Goal: Task Accomplishment & Management: Manage account settings

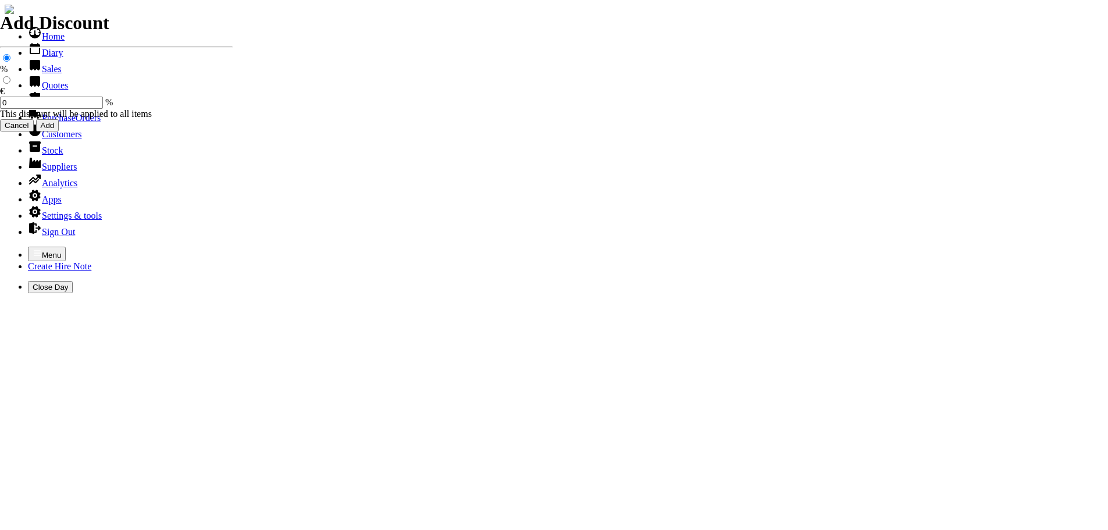
select select "HO"
click at [33, 248] on icon "button" at bounding box center [37, 252] width 9 height 9
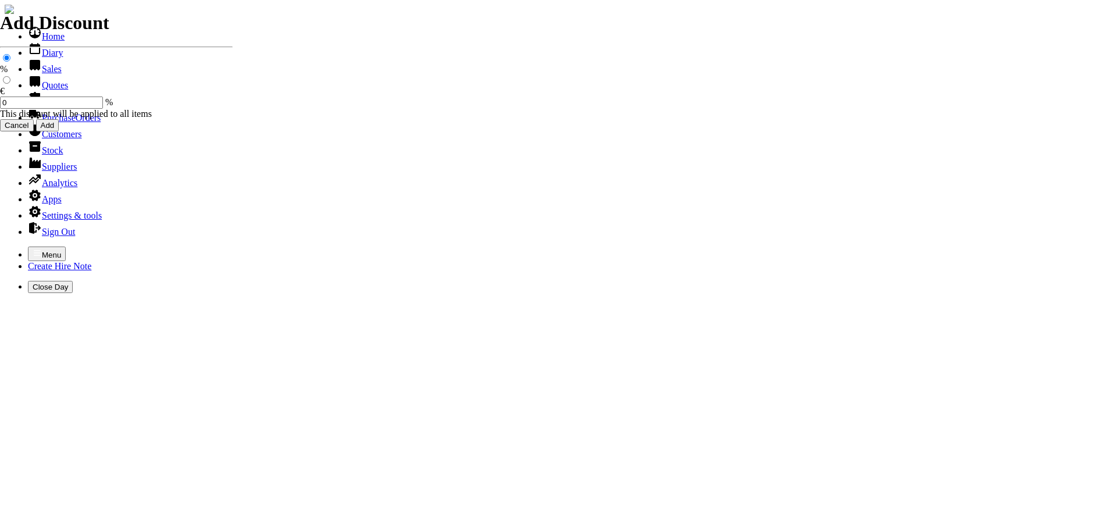
click at [38, 74] on link "Sales" at bounding box center [45, 69] width 34 height 10
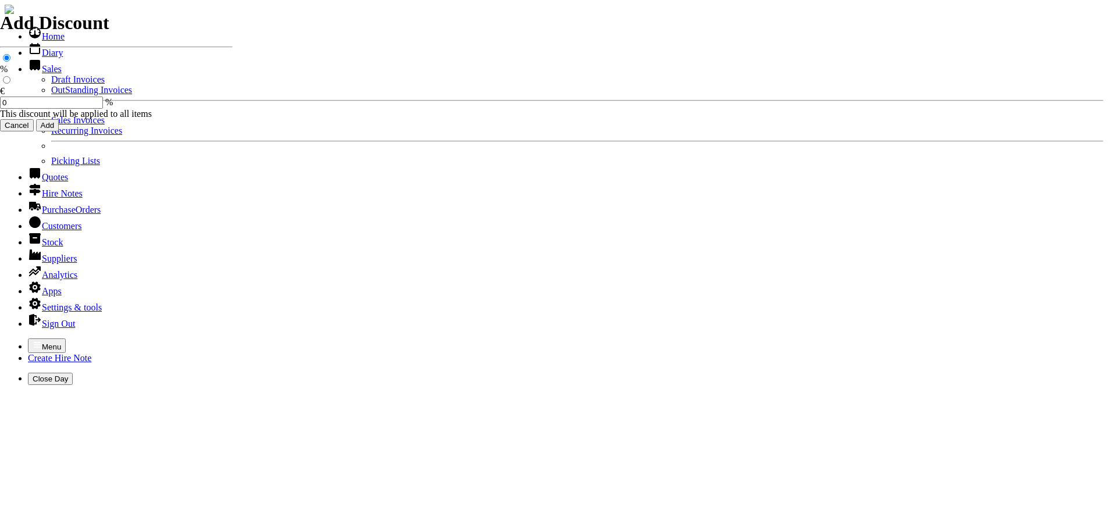
click at [51, 95] on link "OutStanding Invoices" at bounding box center [91, 90] width 81 height 10
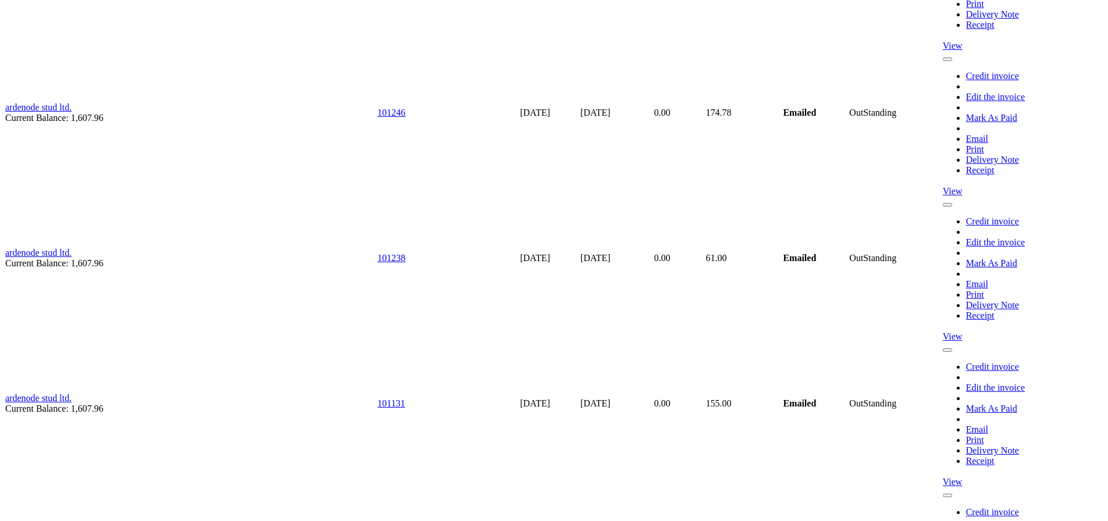
scroll to position [2617, 0]
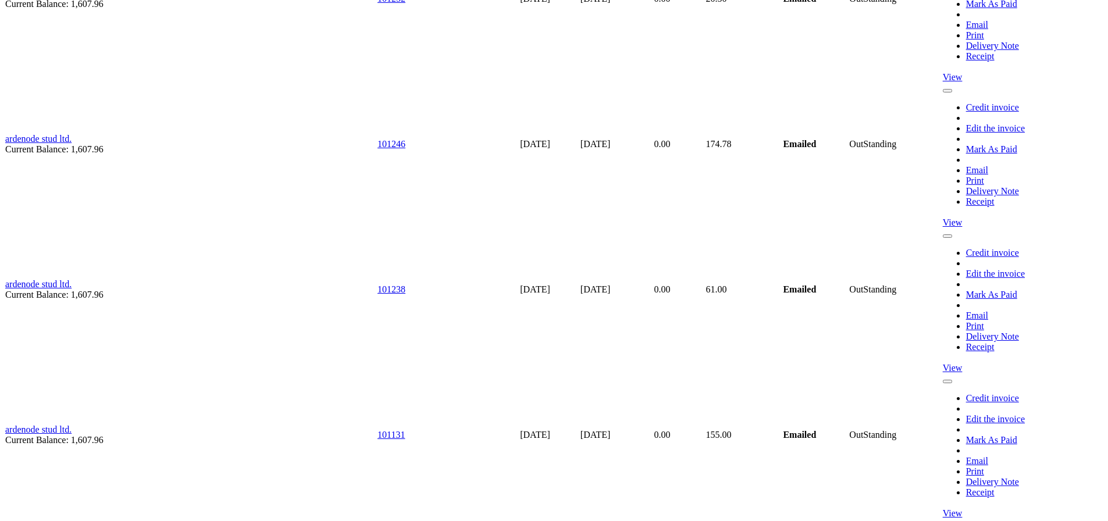
scroll to position [2733, 0]
